Goal: Contribute content: Contribute content

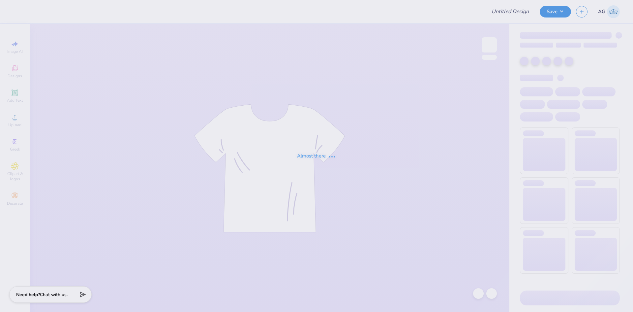
type input "Pi Kappa Phi Gameday"
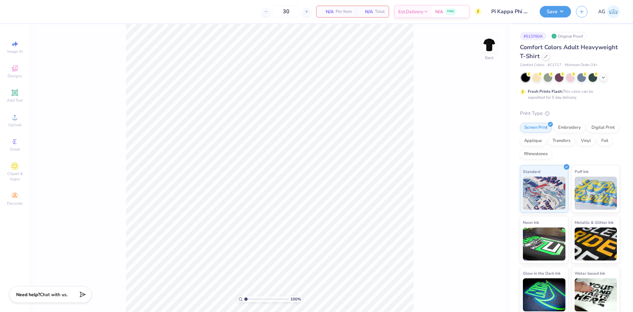
click at [16, 124] on span "Upload" at bounding box center [14, 124] width 13 height 5
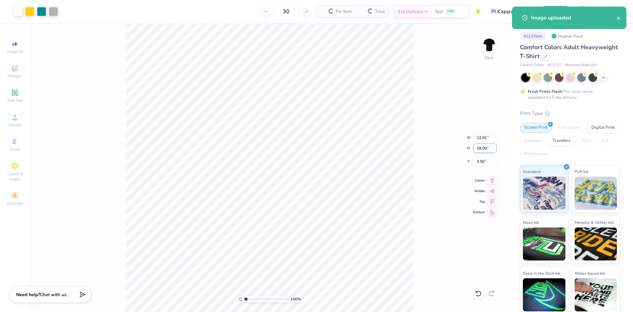
click at [479, 150] on input "18.00" at bounding box center [485, 148] width 24 height 9
type input "14.5"
type input "10.32"
type input "14.50"
click at [485, 162] on input "5.25" at bounding box center [485, 161] width 24 height 9
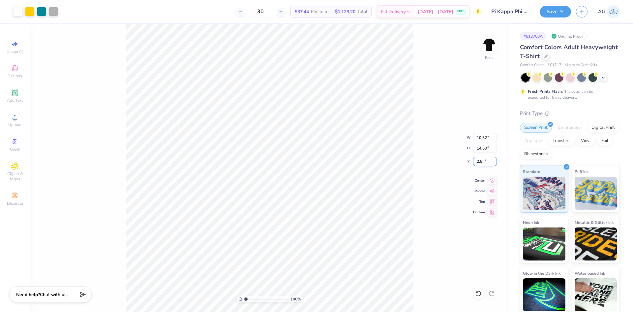
type input "2.50"
click at [494, 181] on icon at bounding box center [493, 179] width 4 height 6
click at [423, 166] on div "100 % Back W 10.32 10.32 " H 14.50 14.50 " Y 2.50 2.50 " Center Middle Top Bott…" at bounding box center [270, 168] width 480 height 288
click at [551, 19] on div "Save AG" at bounding box center [586, 11] width 93 height 23
click at [552, 13] on button "Save" at bounding box center [555, 12] width 31 height 12
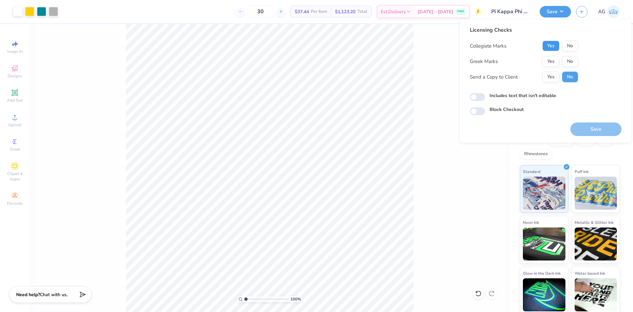
click at [548, 44] on button "Yes" at bounding box center [551, 46] width 17 height 11
click at [550, 62] on button "Yes" at bounding box center [551, 61] width 17 height 11
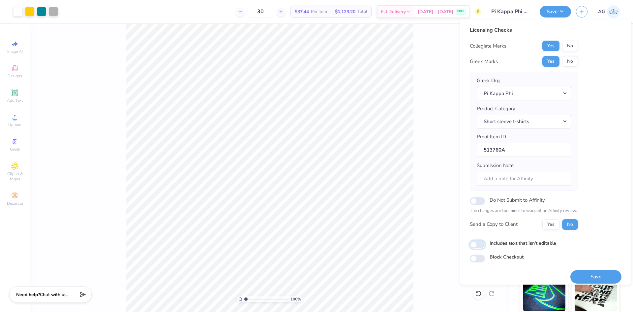
click at [477, 242] on input "Includes text that isn't editable" at bounding box center [477, 244] width 15 height 8
checkbox input "true"
click at [619, 219] on div "Licensing Checks Collegiate Marks Yes No Greek Marks Yes No Greek Org Pi Kappa …" at bounding box center [546, 151] width 172 height 265
click at [596, 279] on button "Save" at bounding box center [596, 277] width 51 height 14
